Goal: Information Seeking & Learning: Learn about a topic

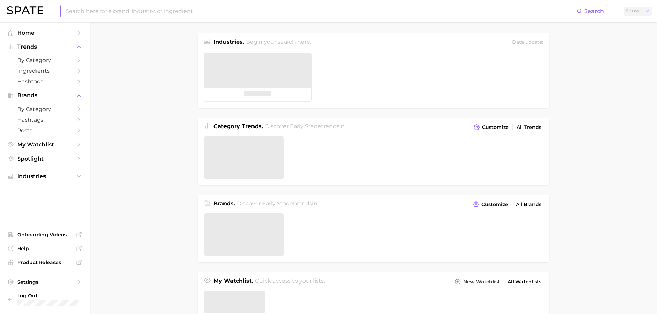
click at [109, 11] on input at bounding box center [321, 11] width 512 height 12
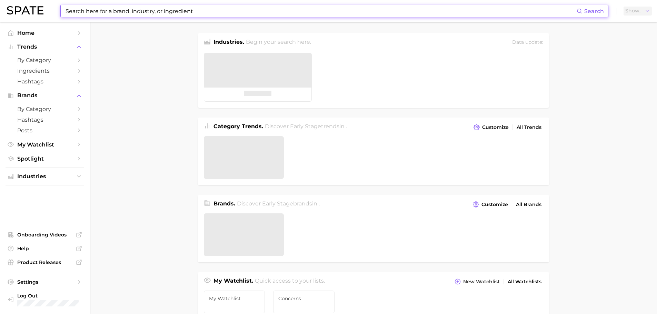
paste input "Baby face"
type input "Baby face"
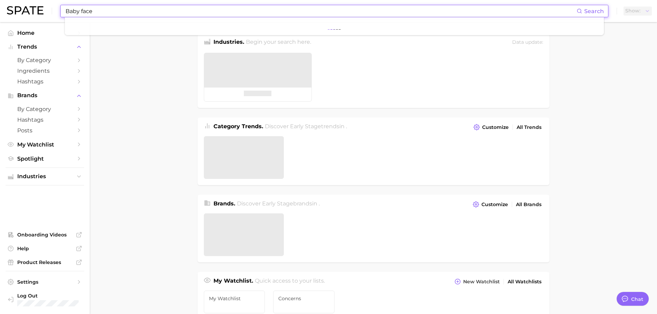
type textarea "x"
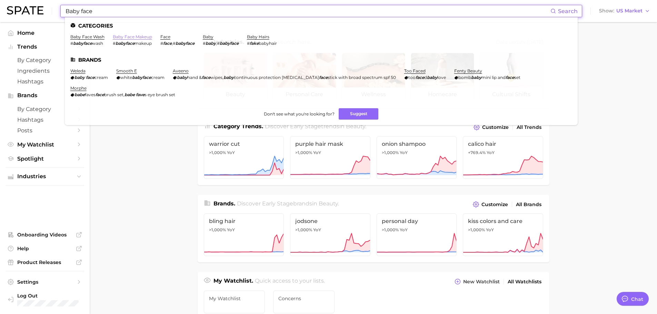
type input "Baby face"
click at [134, 36] on link "baby face makeup" at bounding box center [132, 36] width 39 height 5
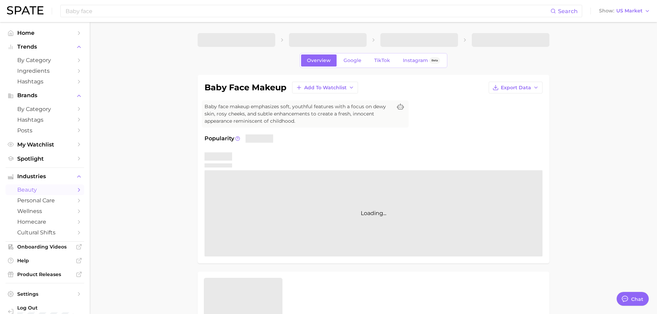
type textarea "x"
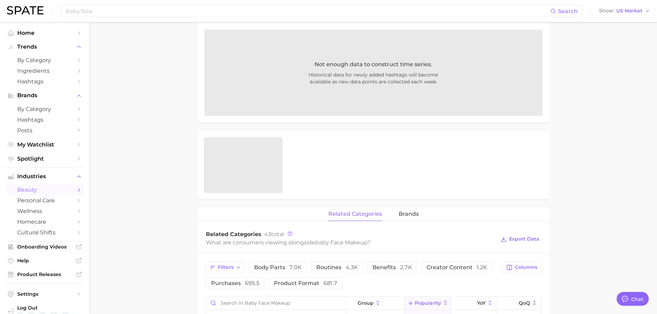
scroll to position [69, 0]
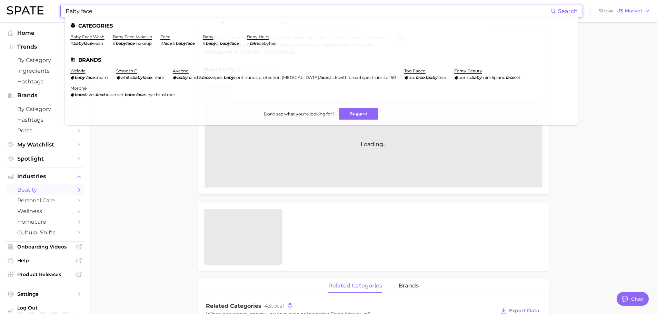
drag, startPoint x: 95, startPoint y: 12, endPoint x: 29, endPoint y: 16, distance: 66.0
click at [29, 16] on div "Baby face Search Categories baby face wash # babyface wash baby face makeup # b…" at bounding box center [328, 11] width 643 height 22
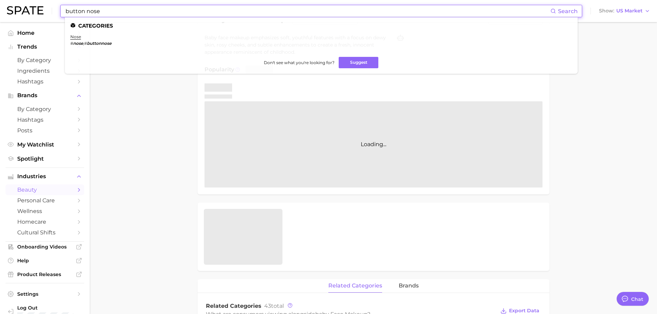
click at [107, 42] on em "buttonnose" at bounding box center [99, 43] width 24 height 5
click at [78, 38] on link "nose" at bounding box center [75, 36] width 11 height 5
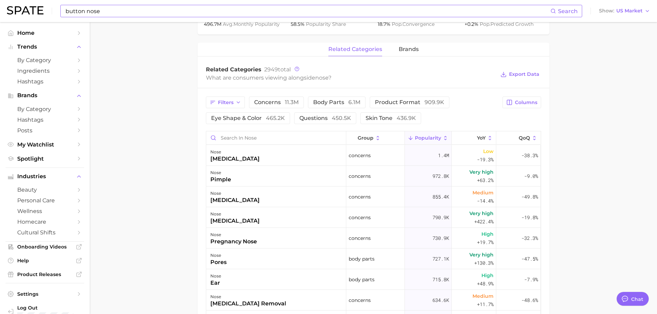
scroll to position [310, 0]
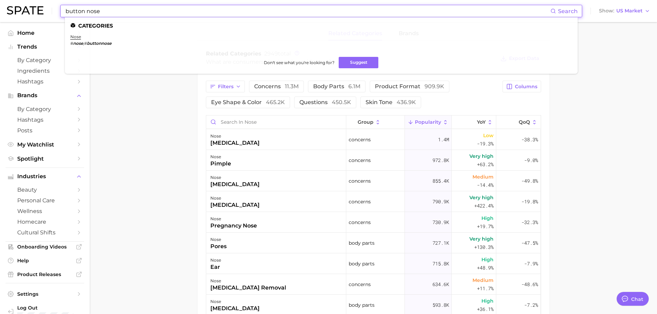
drag, startPoint x: 108, startPoint y: 11, endPoint x: 4, endPoint y: 8, distance: 103.8
click at [4, 7] on header "button nose Search Categories nose # nose , # buttonnose Don't see what you're …" at bounding box center [328, 11] width 657 height 22
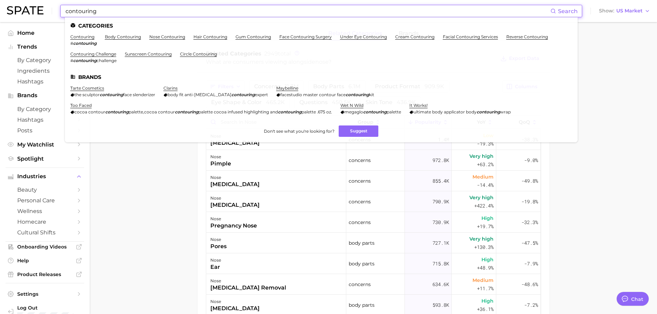
drag, startPoint x: 80, startPoint y: 13, endPoint x: 35, endPoint y: 15, distance: 45.2
click at [35, 14] on div "contouring Search Categories contouring # contouring body contouring nose conto…" at bounding box center [328, 11] width 643 height 22
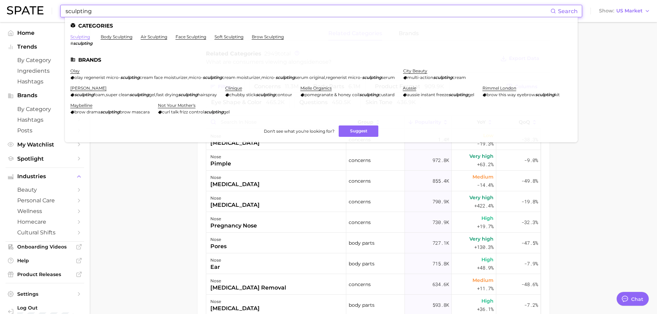
type input "sculpting"
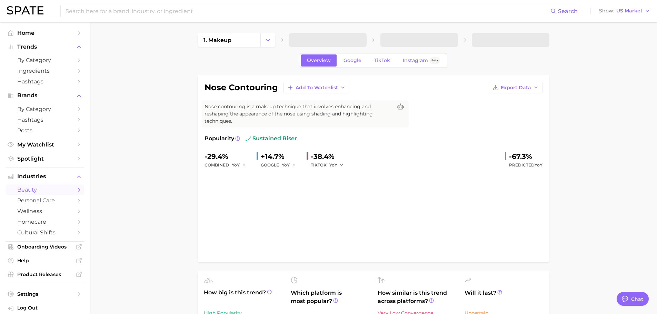
type textarea "x"
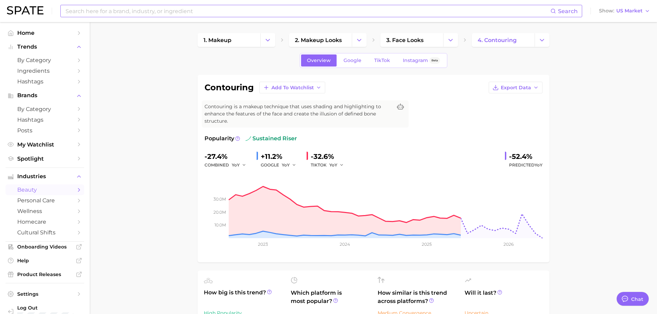
click at [97, 14] on input at bounding box center [307, 11] width 485 height 12
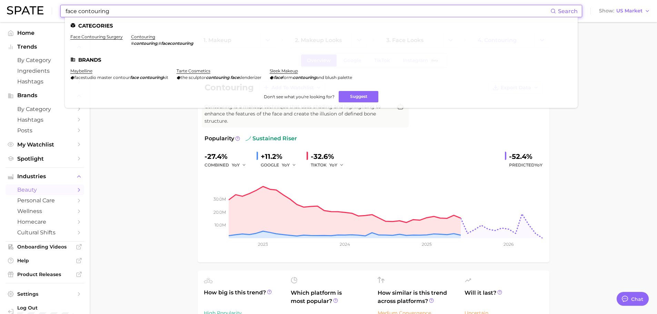
drag, startPoint x: 110, startPoint y: 12, endPoint x: 12, endPoint y: 18, distance: 98.5
click at [12, 17] on div "face contouring Search Categories face contouring surgery contouring # contouri…" at bounding box center [328, 11] width 643 height 22
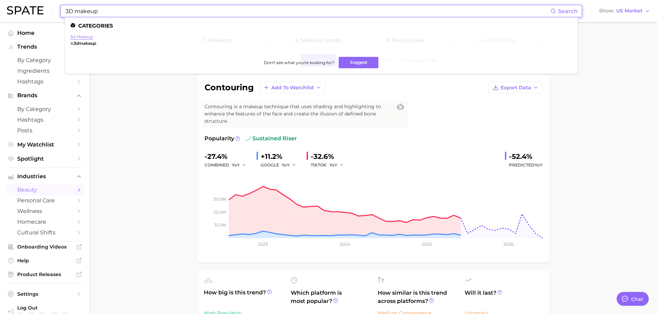
type input "3D makeup"
click at [81, 37] on link "3d makeup" at bounding box center [81, 36] width 23 height 5
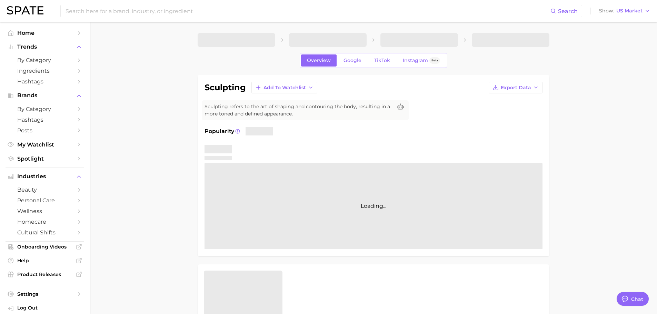
type textarea "x"
